Goal: Book appointment/travel/reservation

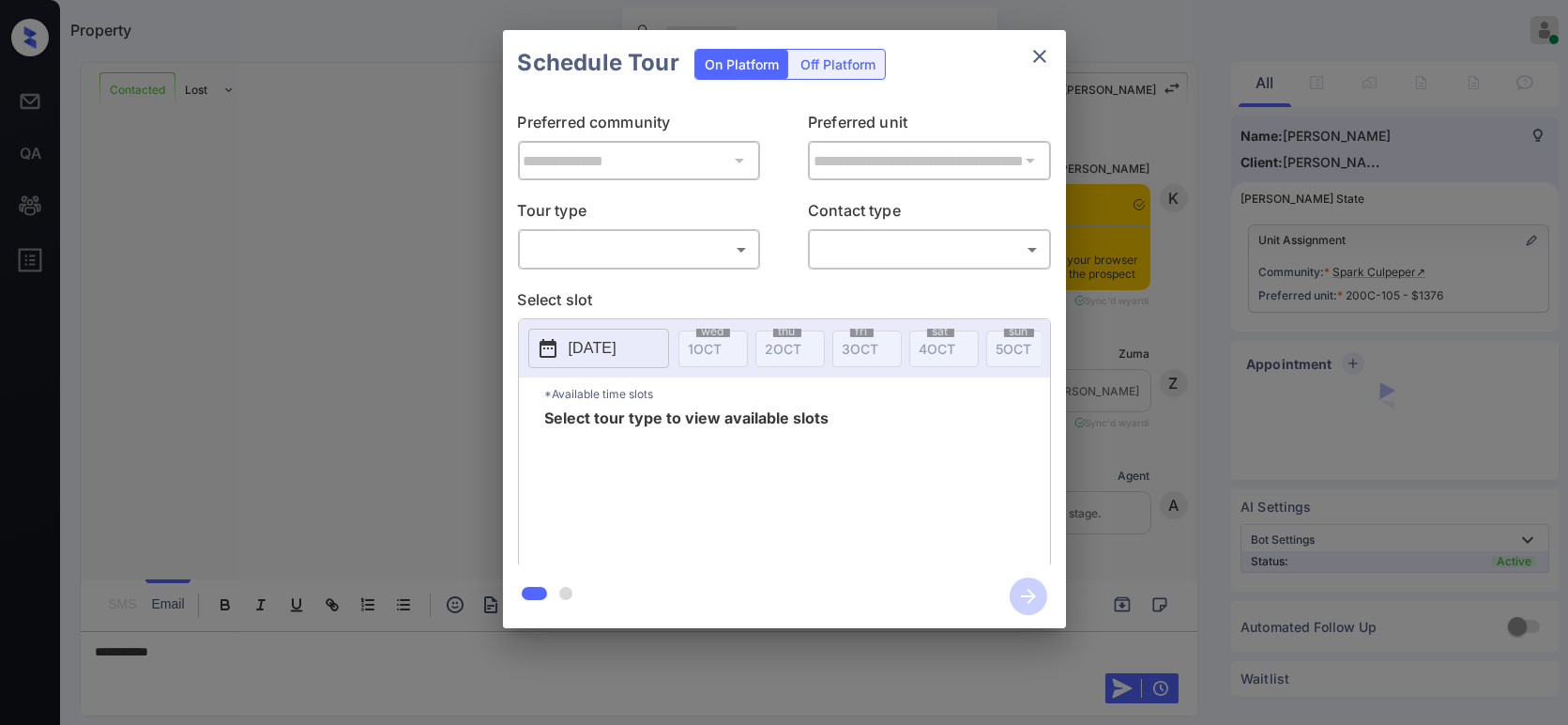
scroll to position [650, 0]
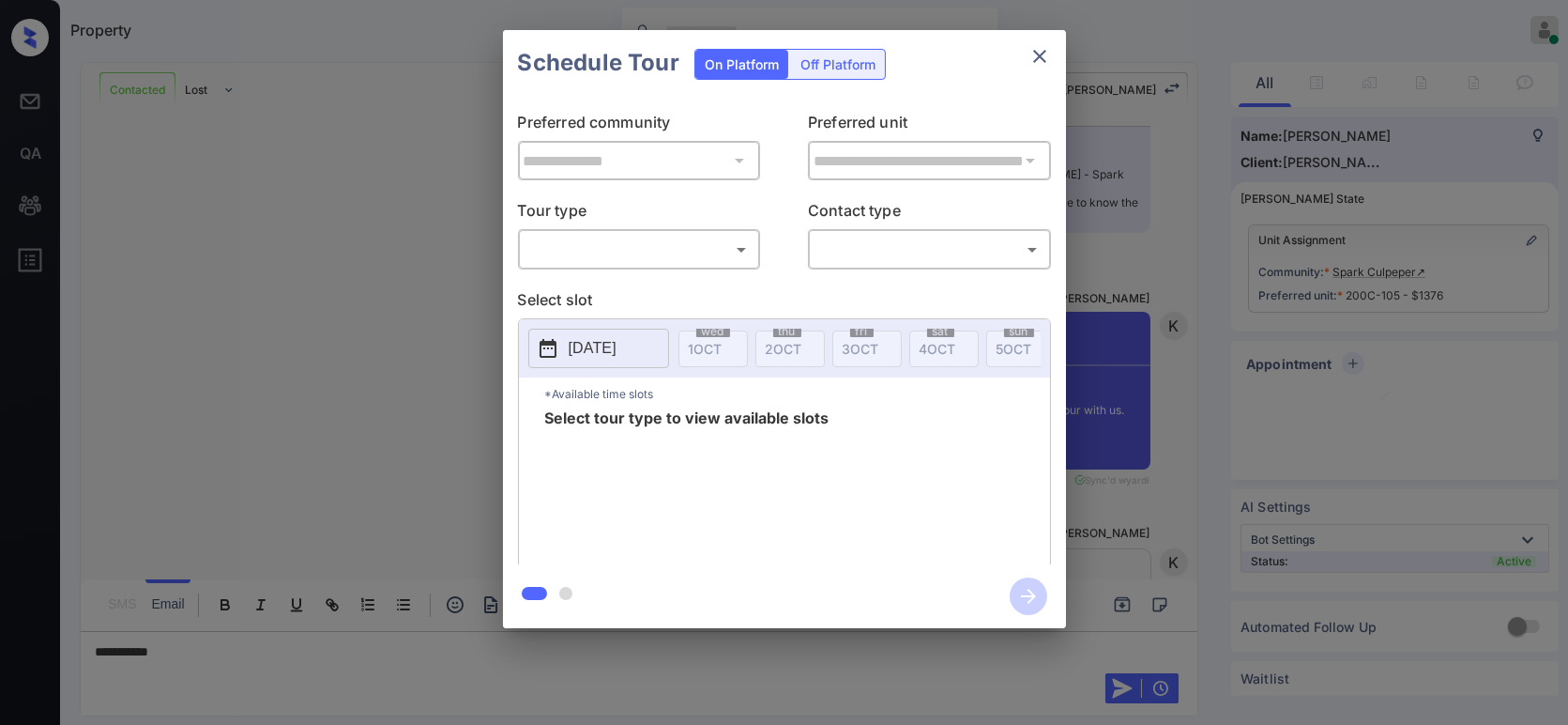
click at [581, 246] on body "Property Hope Jatap Online Set yourself offline Set yourself on break Profile S…" at bounding box center [784, 362] width 1568 height 725
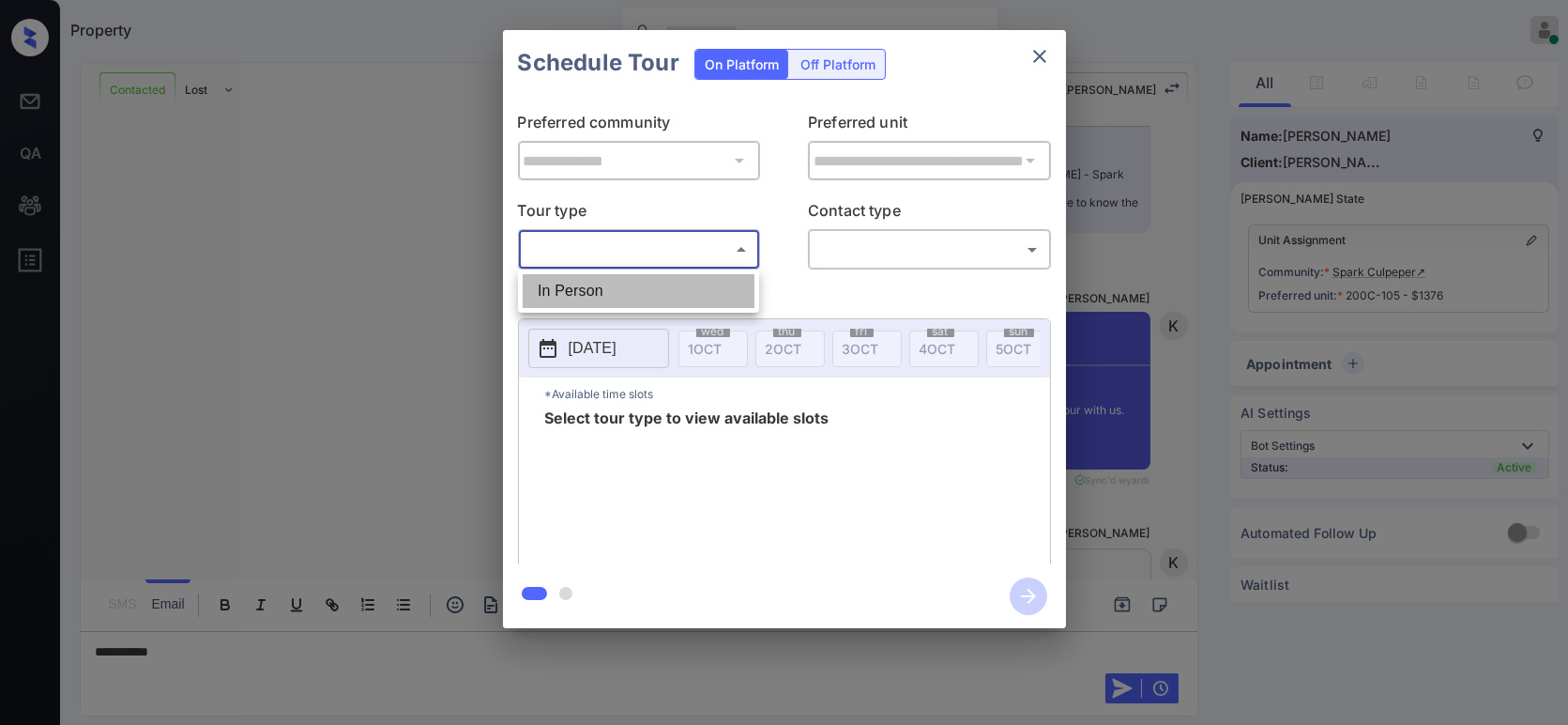
click at [562, 278] on li "In Person" at bounding box center [639, 291] width 231 height 33
type input "********"
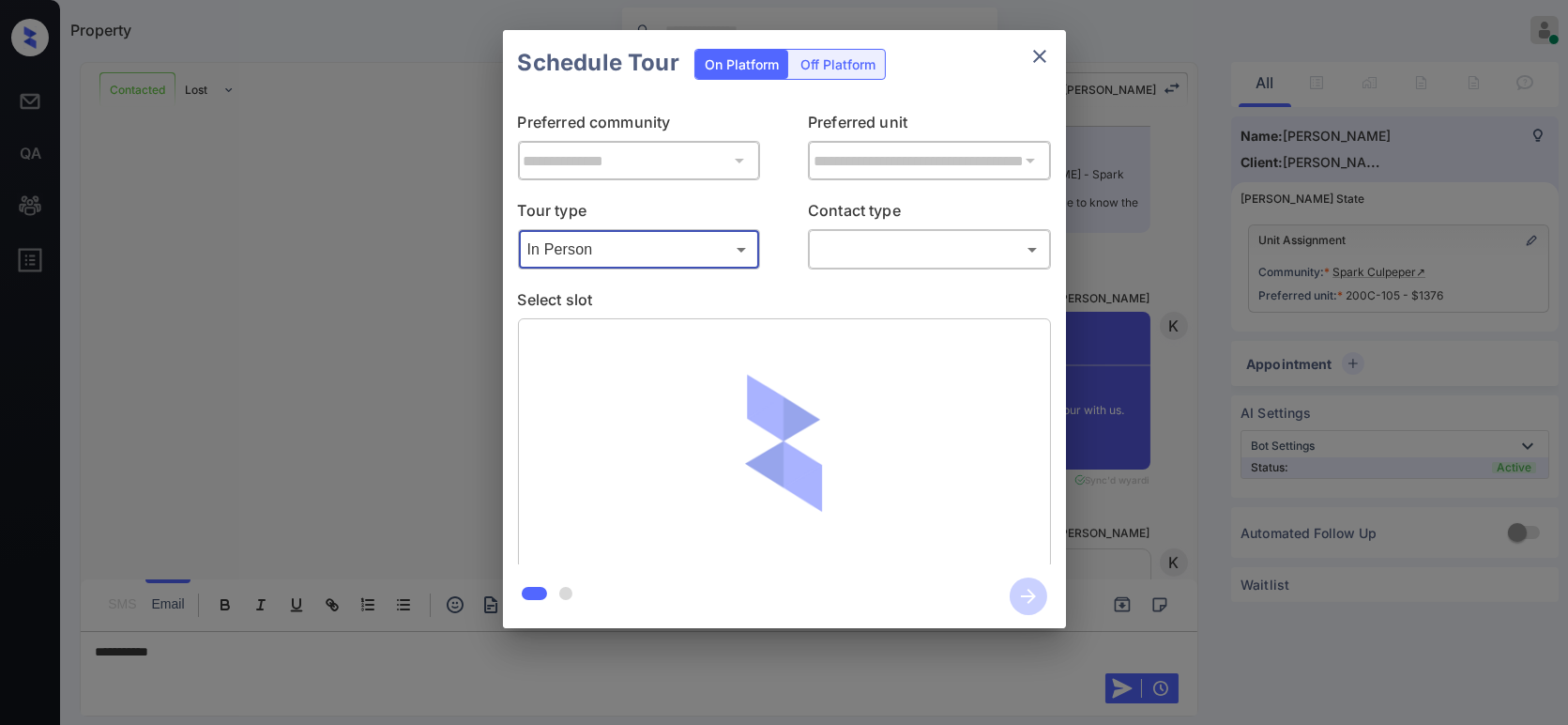
click at [898, 253] on body "Property Hope Jatap Online Set yourself offline Set yourself on break Profile S…" at bounding box center [784, 362] width 1568 height 725
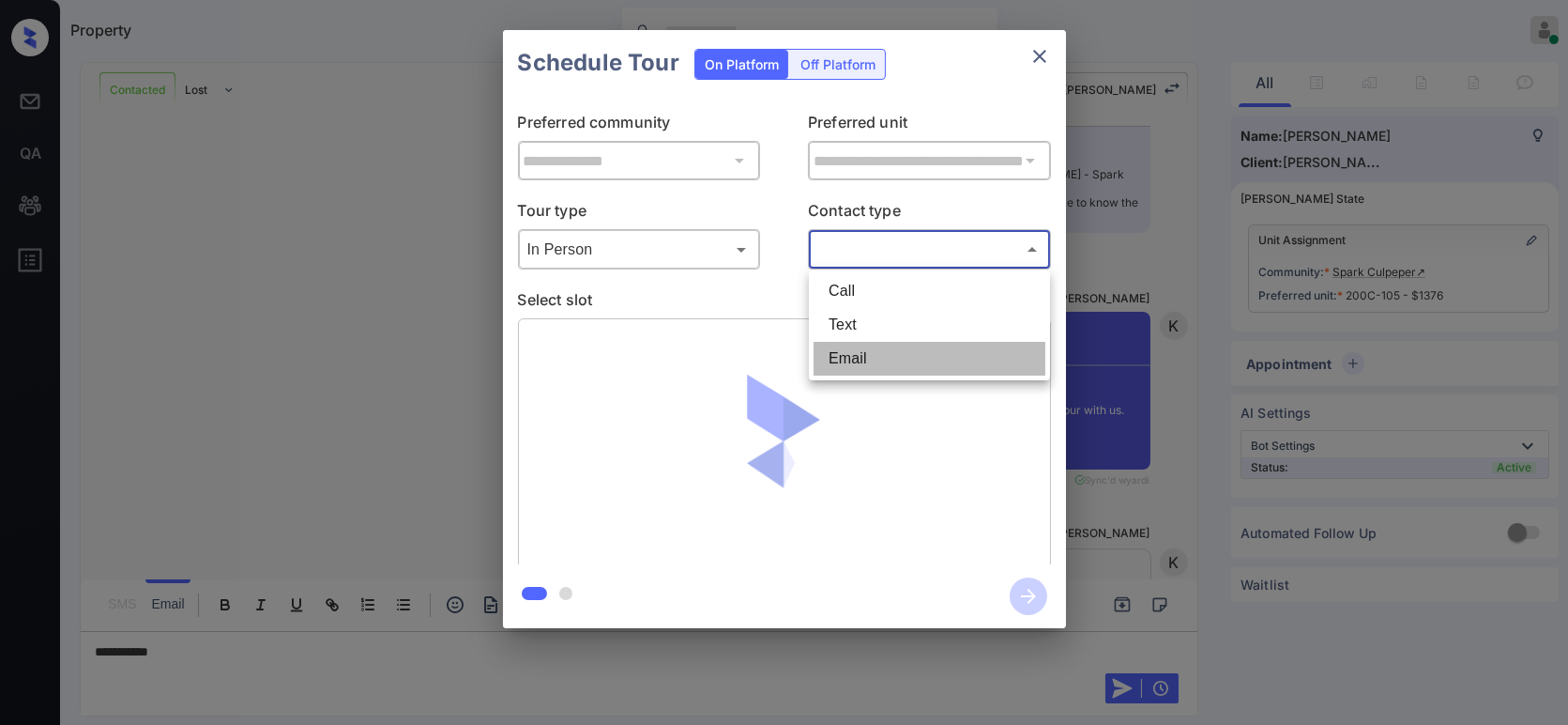
click at [886, 358] on li "Email" at bounding box center [929, 358] width 231 height 33
type input "*****"
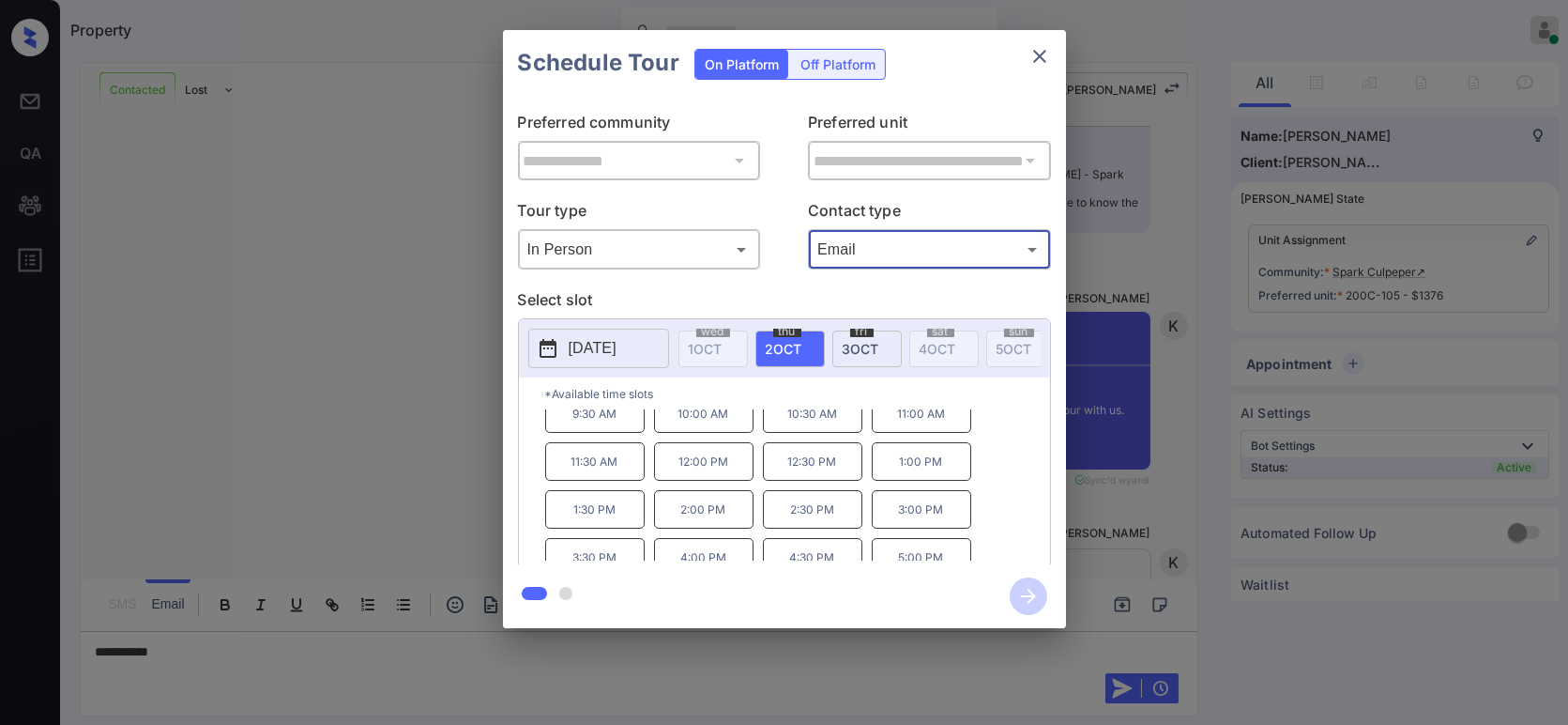
scroll to position [30, 0]
click at [920, 545] on p "5:00 PM" at bounding box center [922, 543] width 99 height 38
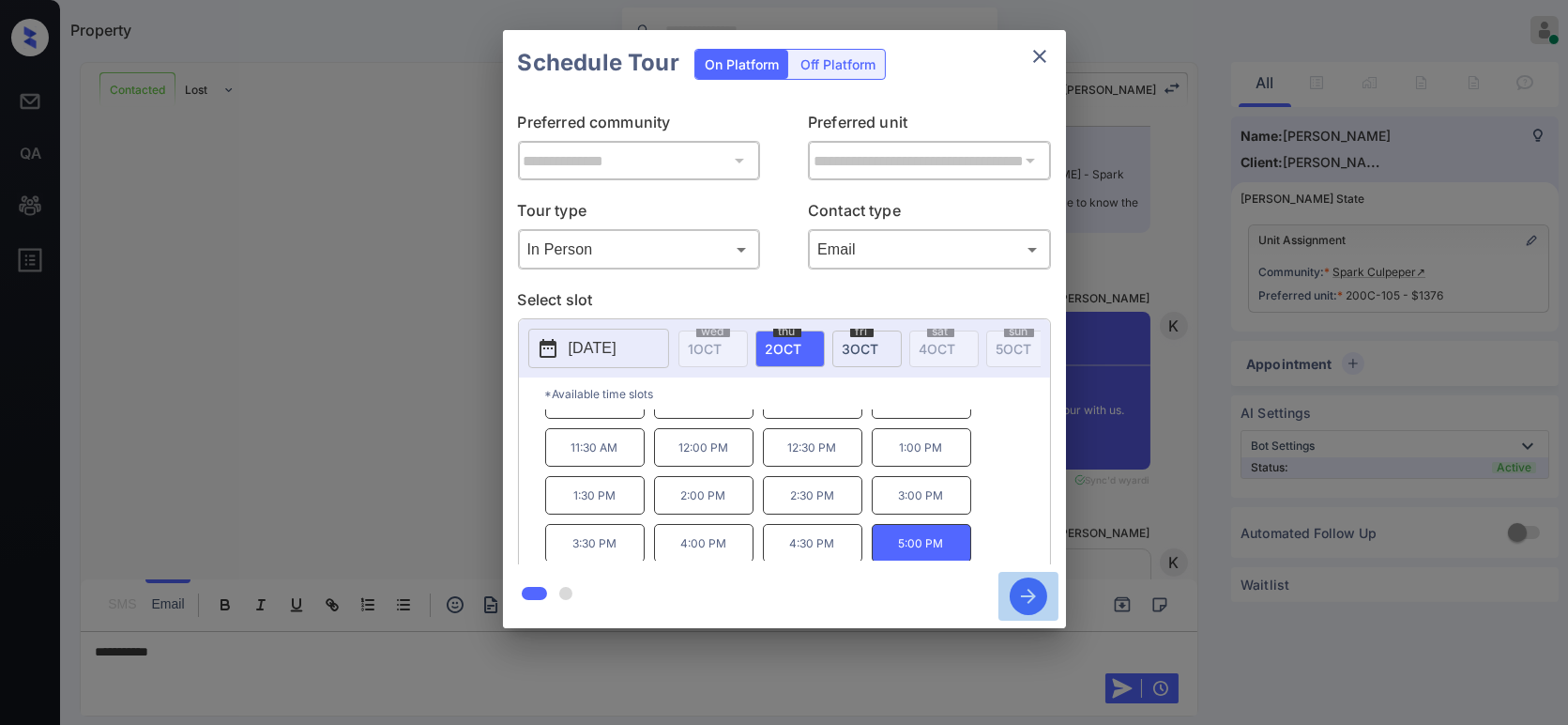
click at [1027, 588] on icon "button" at bounding box center [1028, 596] width 37 height 37
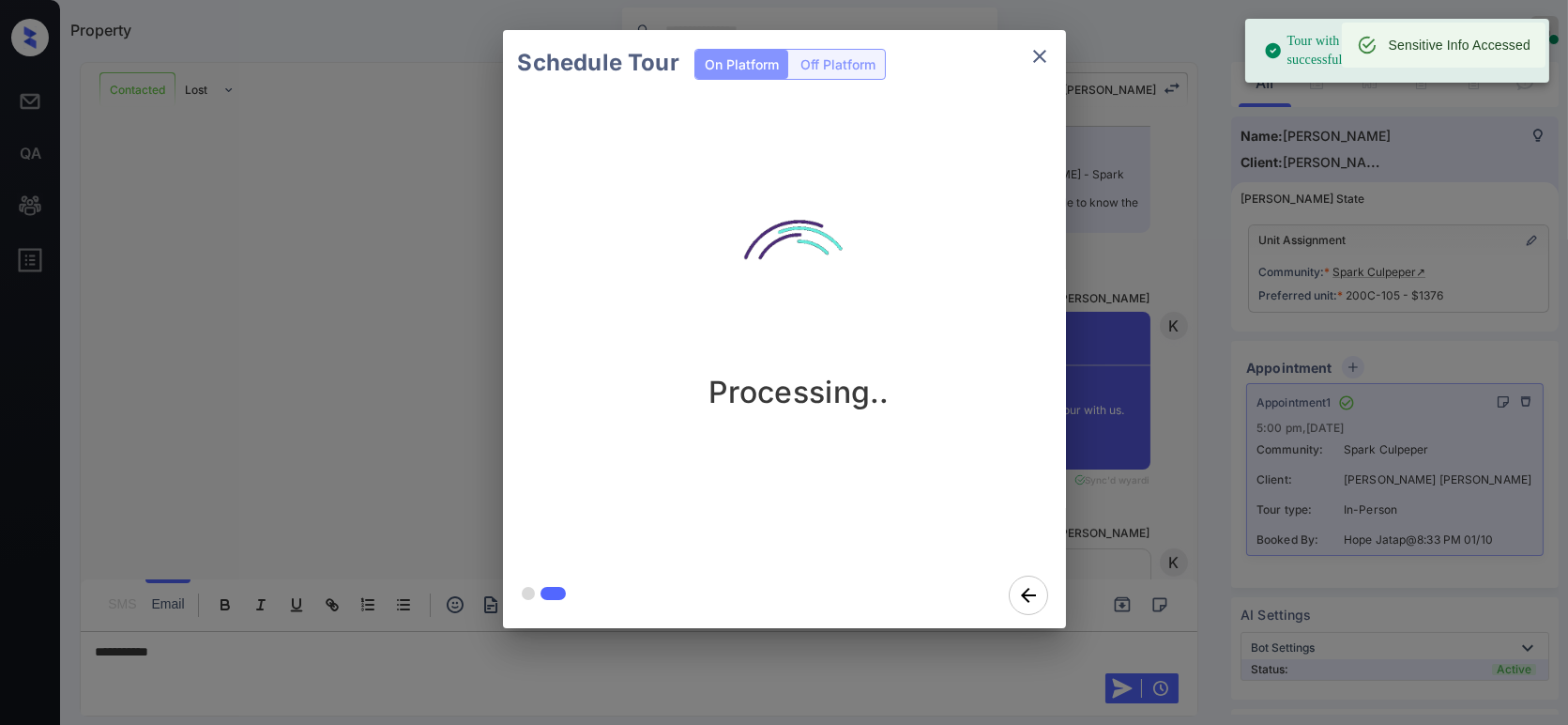
click at [1096, 336] on div "Schedule Tour On Platform Off Platform Processing.." at bounding box center [784, 329] width 1568 height 658
